Goal: Task Accomplishment & Management: Manage account settings

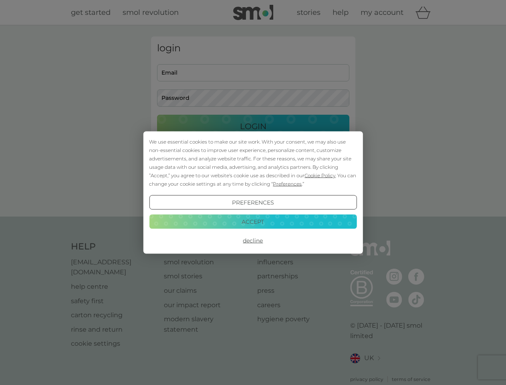
click at [320, 175] on span "Cookie Policy" at bounding box center [320, 175] width 31 height 6
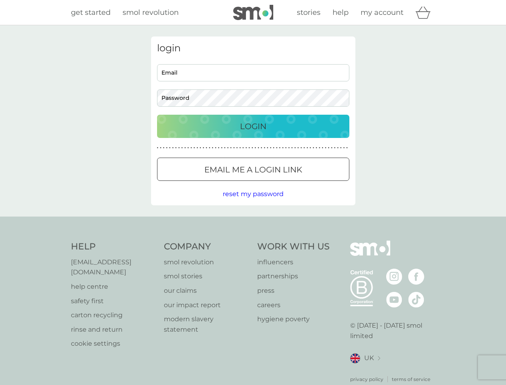
click at [287, 184] on div "login Email Password Login ● ● ● ● ● ● ● ● ● ● ● ● ● ● ● ● ● ● ● ● ● ● ● ● ● ● …" at bounding box center [253, 120] width 204 height 169
click at [253, 202] on div "login Email Password Login ● ● ● ● ● ● ● ● ● ● ● ● ● ● ● ● ● ● ● ● ● ● ● ● ● ● …" at bounding box center [253, 120] width 204 height 169
click at [253, 241] on div "Help [EMAIL_ADDRESS][DOMAIN_NAME] help centre safety first carton recycling rin…" at bounding box center [253, 312] width 365 height 142
click at [253, 221] on div "Help [EMAIL_ADDRESS][DOMAIN_NAME] help centre safety first carton recycling rin…" at bounding box center [253, 311] width 506 height 190
